Goal: Task Accomplishment & Management: Use online tool/utility

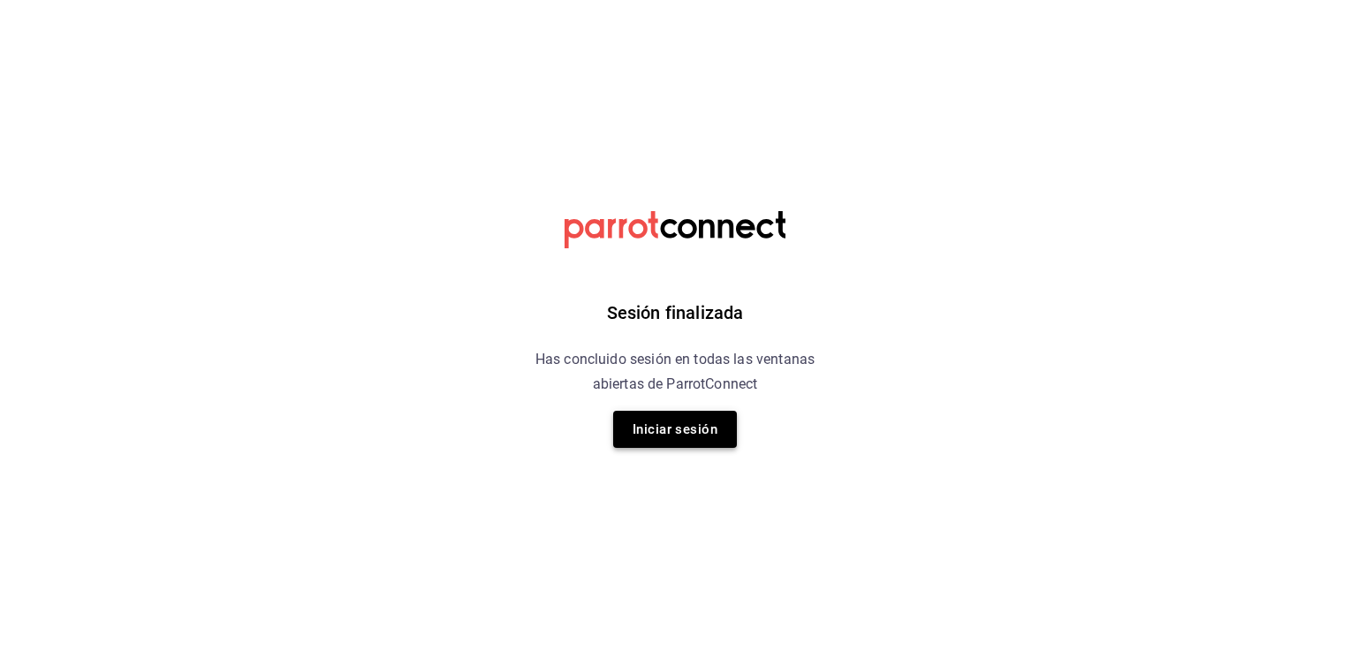
click at [667, 430] on button "Iniciar sesión" at bounding box center [675, 429] width 124 height 37
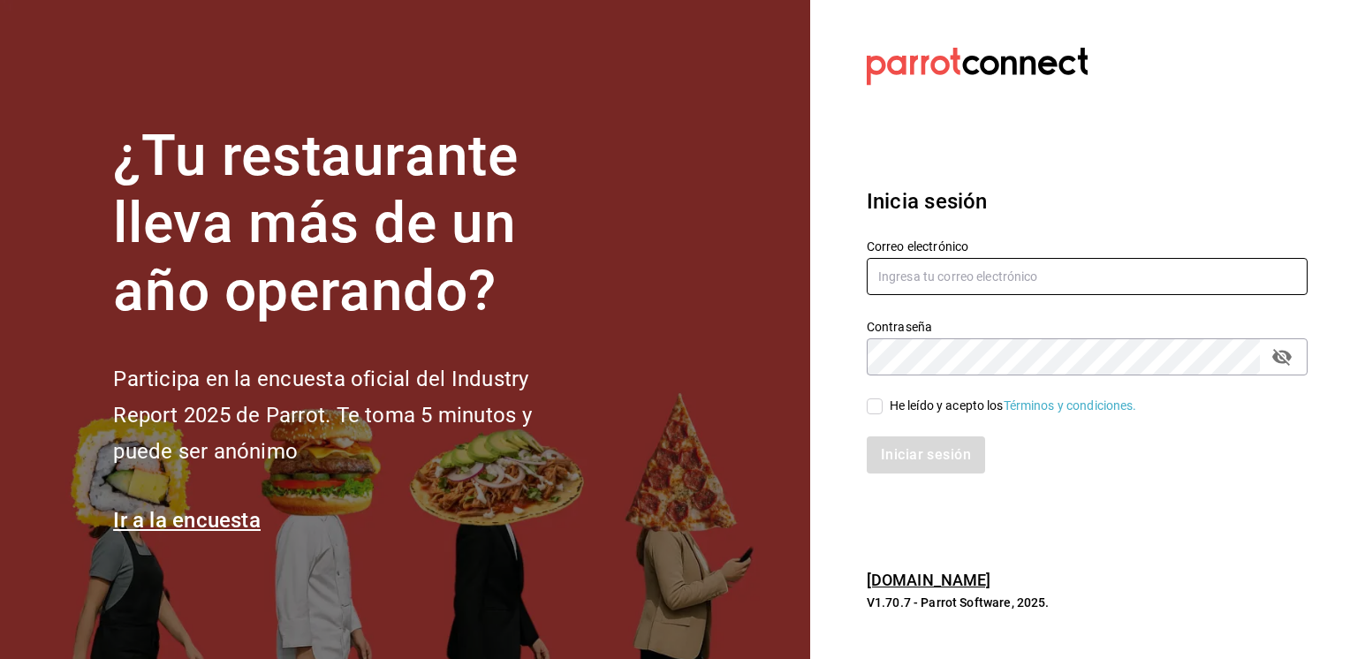
type input "[PERSON_NAME][EMAIL_ADDRESS][PERSON_NAME][DOMAIN_NAME]"
click at [872, 408] on input "He leído y acepto los Términos y condiciones." at bounding box center [875, 407] width 16 height 16
checkbox input "true"
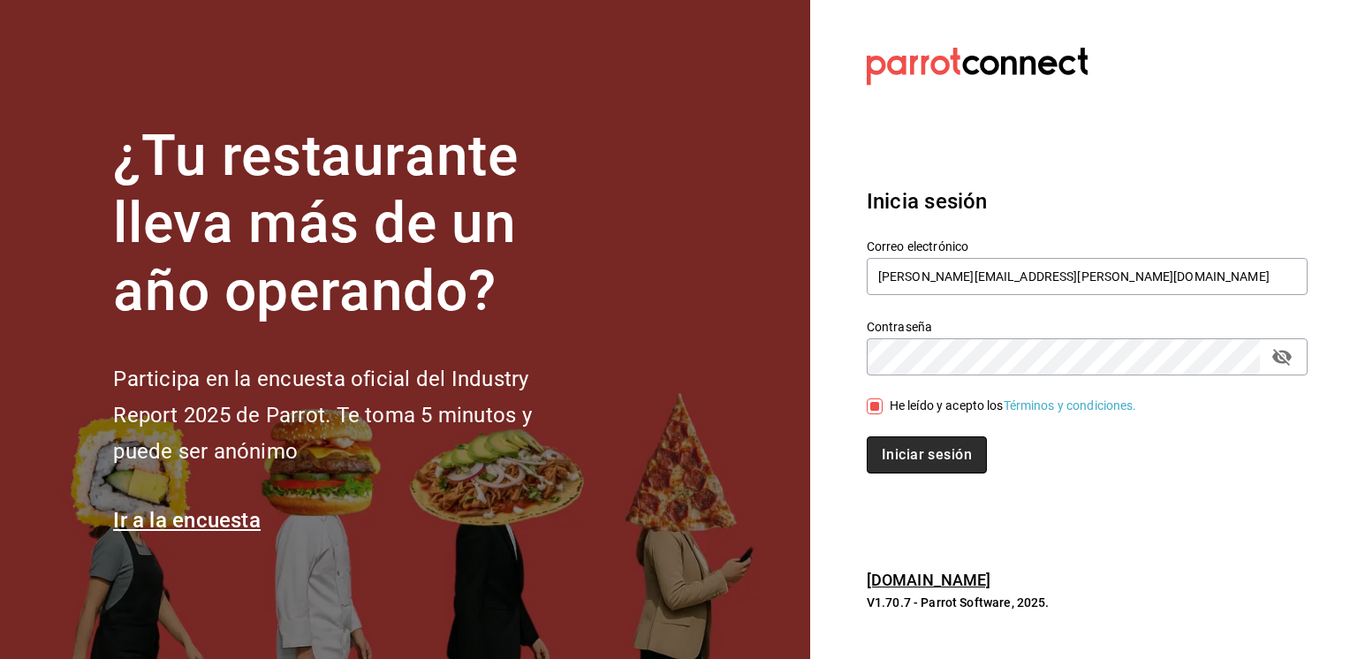
click at [897, 440] on button "Iniciar sesión" at bounding box center [927, 454] width 120 height 37
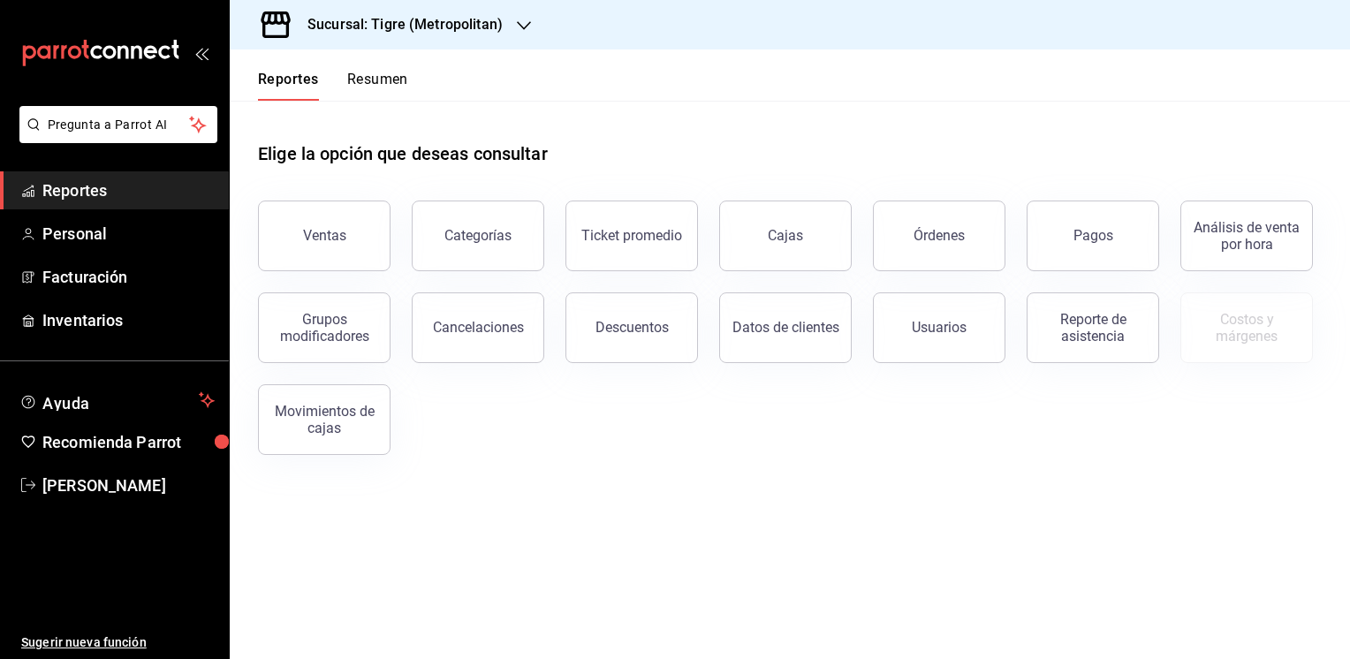
click at [334, 242] on div "Ventas" at bounding box center [324, 235] width 43 height 17
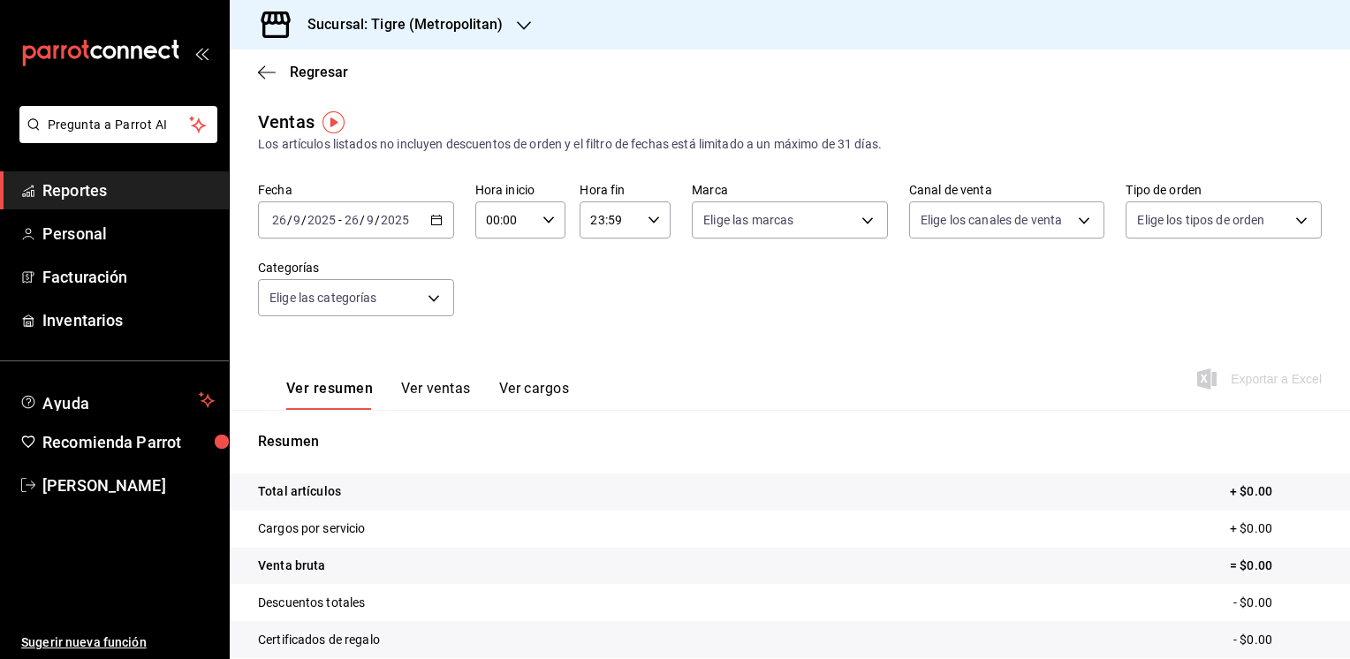
click at [438, 217] on icon "button" at bounding box center [436, 220] width 12 height 12
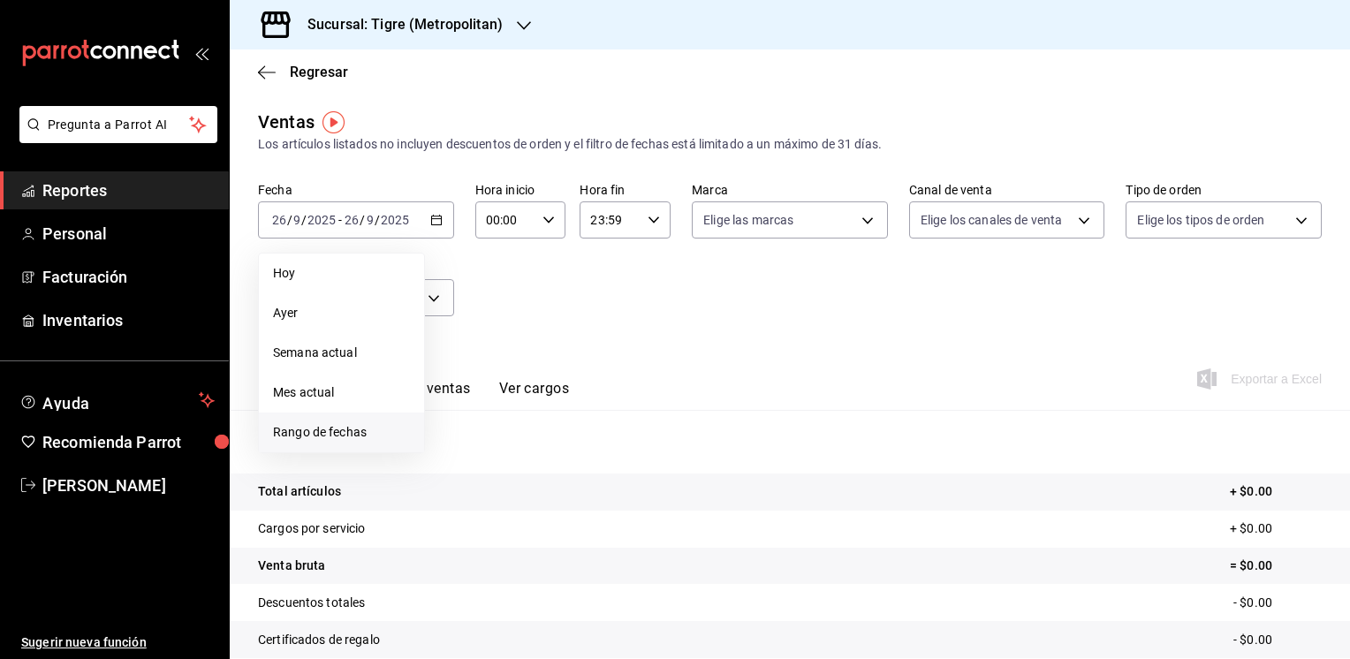
click at [335, 433] on span "Rango de fechas" at bounding box center [341, 432] width 137 height 19
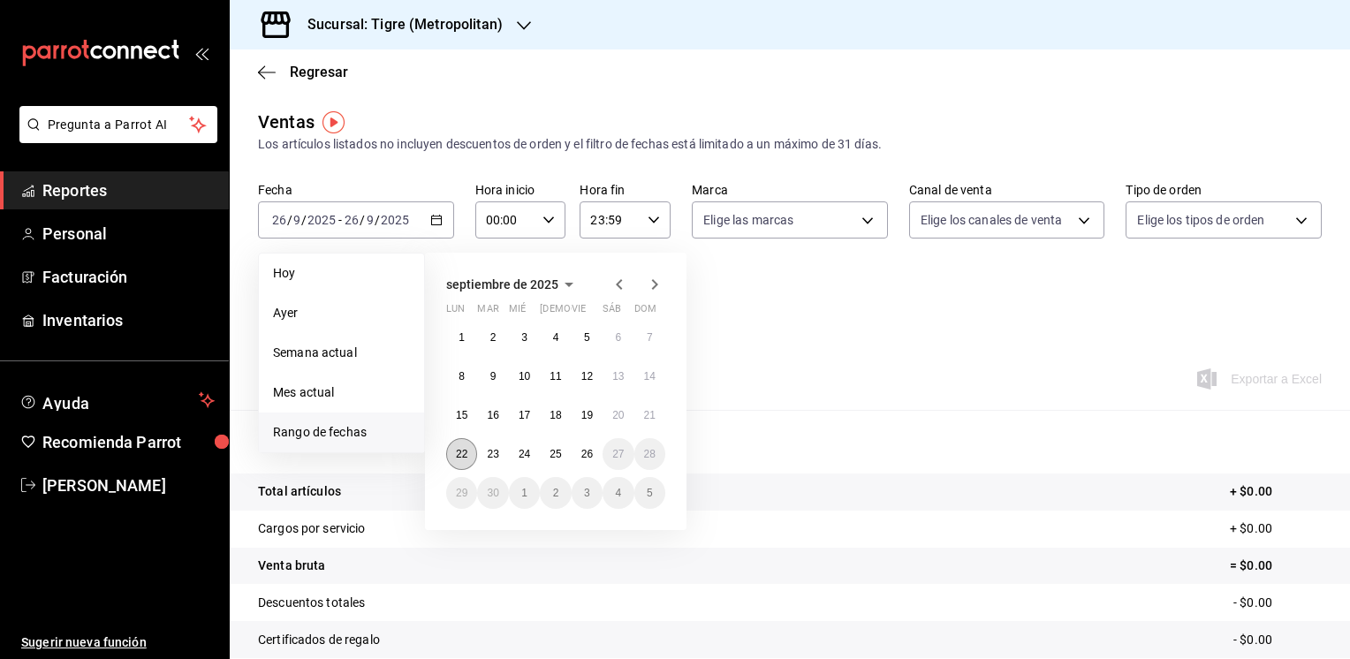
click at [458, 445] on button "22" at bounding box center [461, 454] width 31 height 32
click at [583, 458] on abbr "26" at bounding box center [586, 454] width 11 height 12
click at [456, 459] on button "22" at bounding box center [461, 454] width 31 height 32
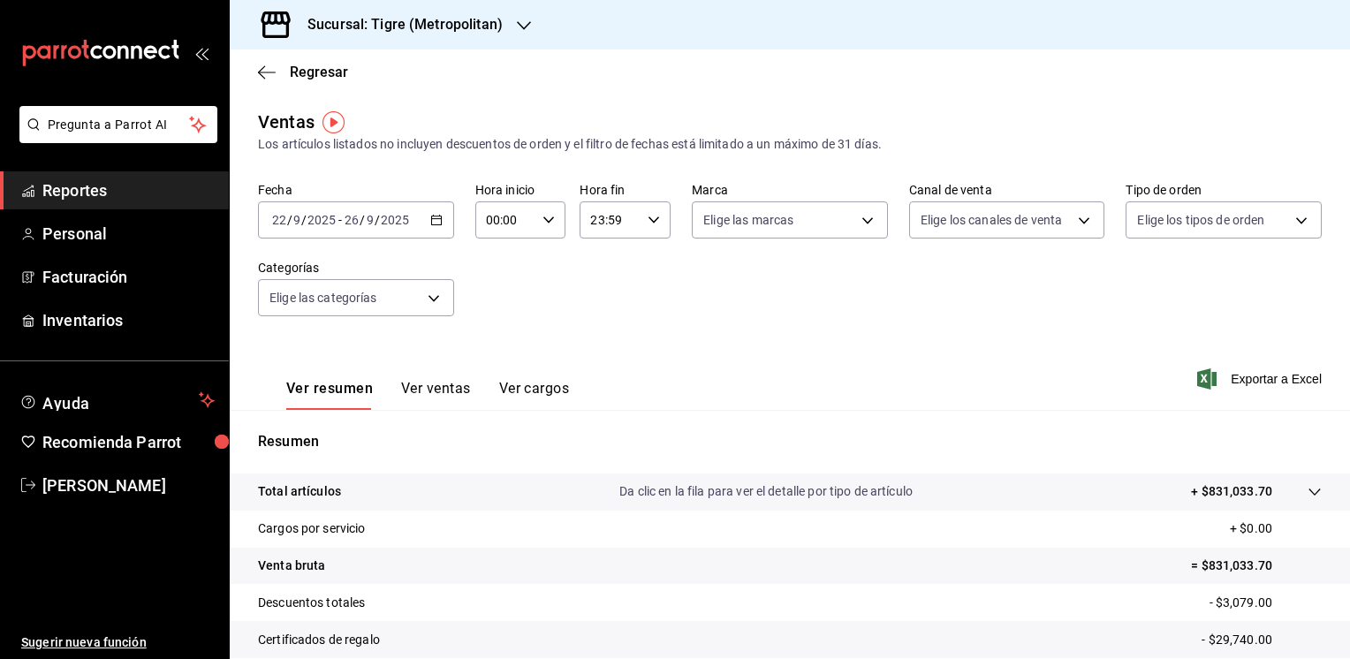
click at [543, 225] on icon "button" at bounding box center [549, 220] width 12 height 12
click at [499, 303] on span "05" at bounding box center [495, 300] width 17 height 14
type input "05:00"
click at [648, 219] on div at bounding box center [675, 329] width 1350 height 659
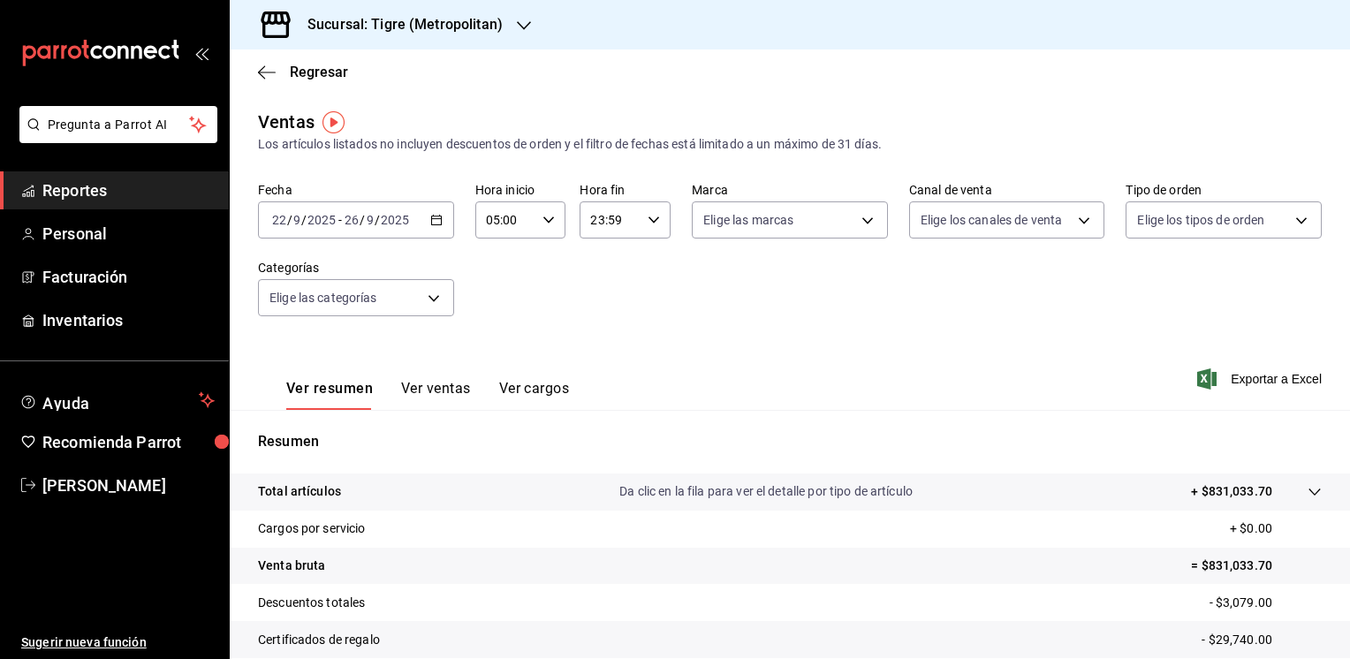
click at [648, 219] on icon "button" at bounding box center [654, 220] width 12 height 12
click at [599, 329] on button "04" at bounding box center [599, 336] width 38 height 35
type input "04:59"
click at [862, 224] on div at bounding box center [675, 329] width 1350 height 659
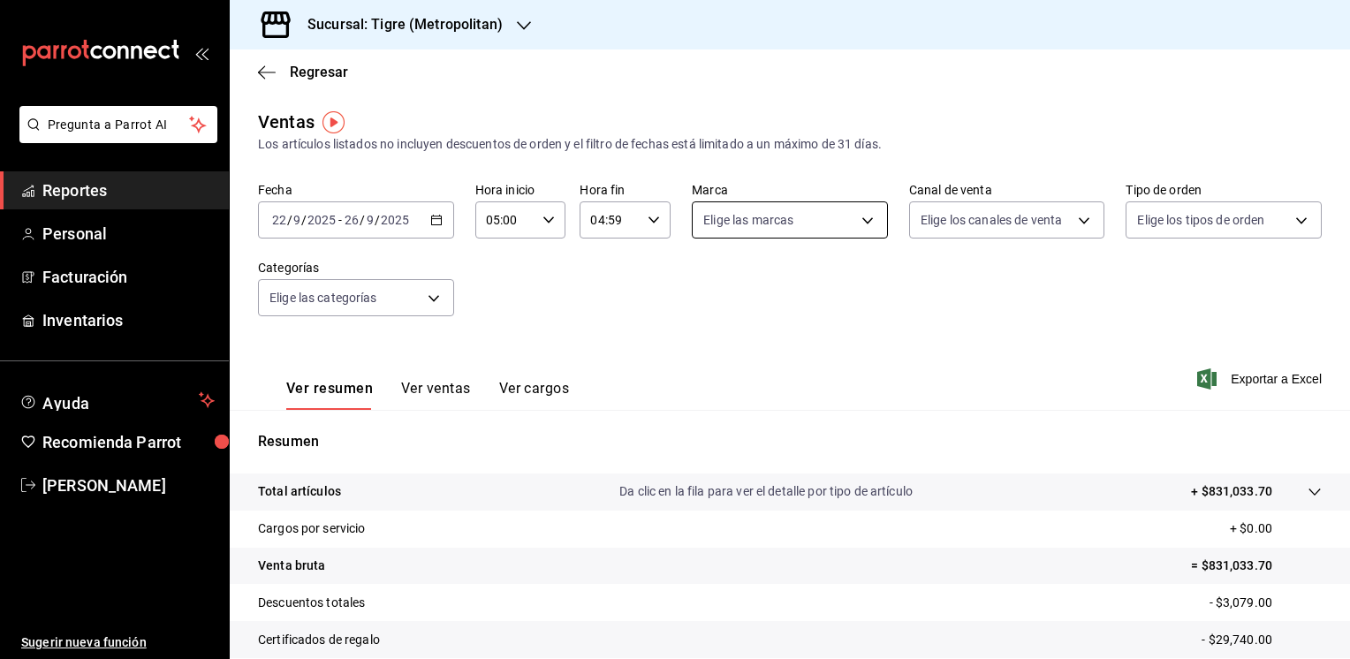
click at [859, 224] on body "Pregunta a Parrot AI Reportes Personal Facturación Inventarios Ayuda Recomienda…" at bounding box center [675, 329] width 1350 height 659
click at [701, 351] on input "checkbox" at bounding box center [706, 348] width 16 height 16
checkbox input "true"
type input "d2a20516-989b-40fe-838d-c8b0b31ef0ff"
checkbox input "true"
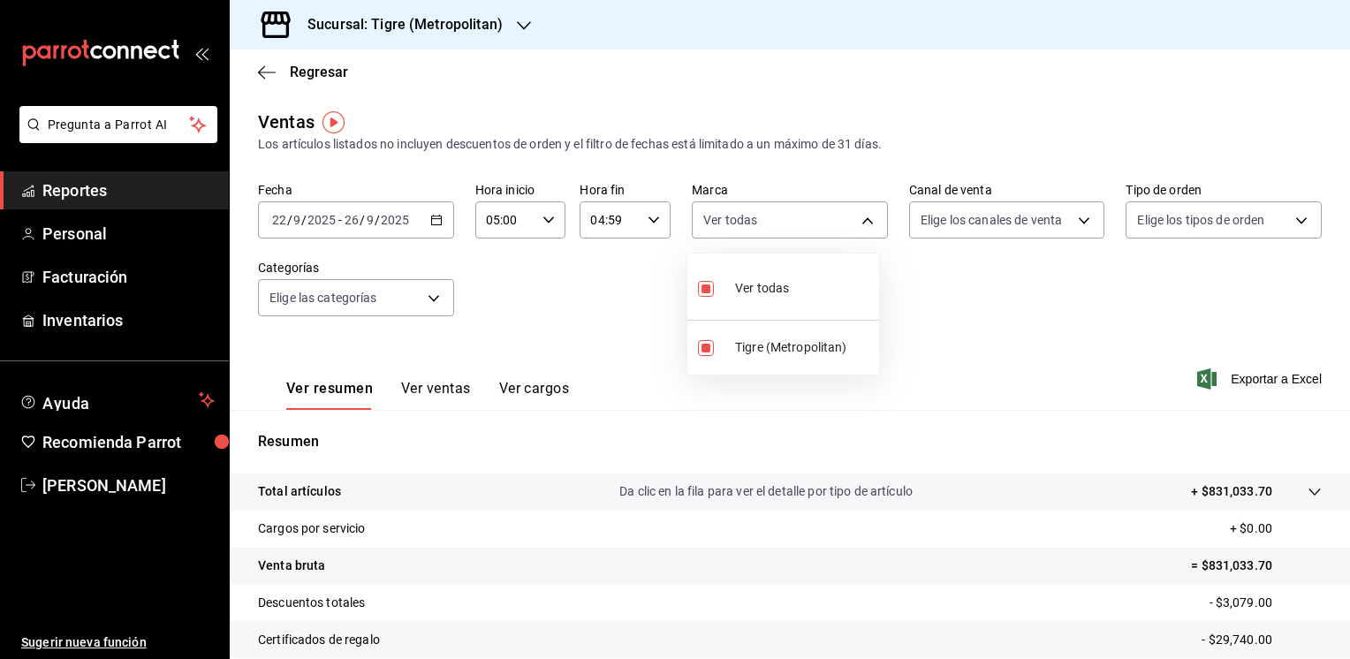
click at [1124, 288] on div at bounding box center [675, 329] width 1350 height 659
click at [1244, 380] on span "Exportar a Excel" at bounding box center [1261, 378] width 121 height 21
